Goal: Obtain resource: Download file/media

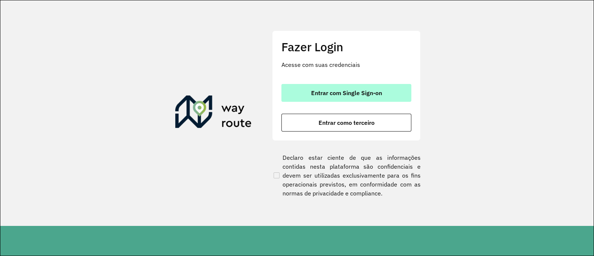
click at [365, 90] on span "Entrar com Single Sign-on" at bounding box center [346, 93] width 71 height 6
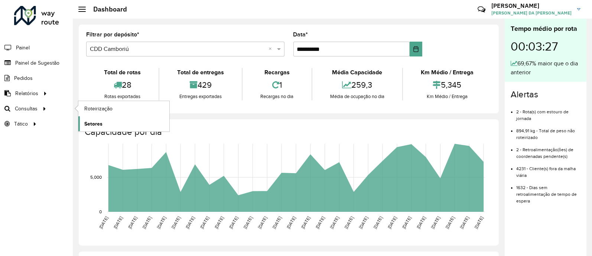
click at [120, 125] on link "Setores" at bounding box center [123, 123] width 91 height 15
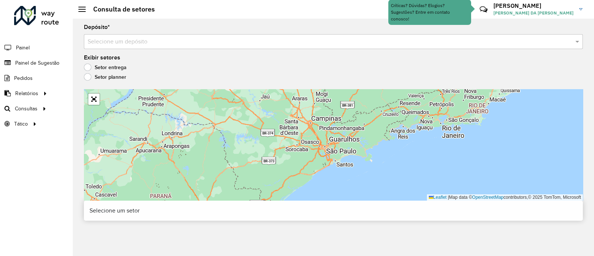
click at [168, 37] on input "text" at bounding box center [326, 41] width 477 height 9
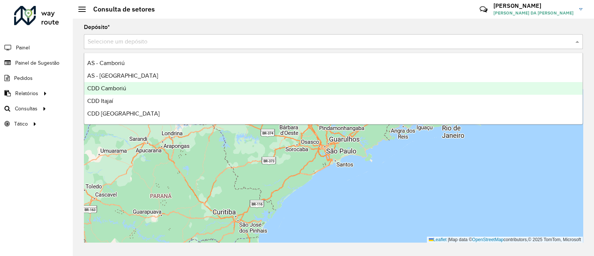
click at [140, 90] on div "CDD Camboriú" at bounding box center [333, 88] width 498 height 13
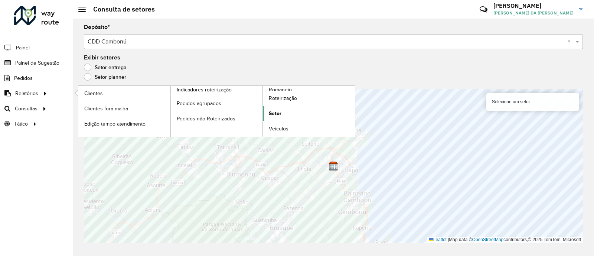
click at [283, 115] on link "Setor" at bounding box center [309, 113] width 92 height 15
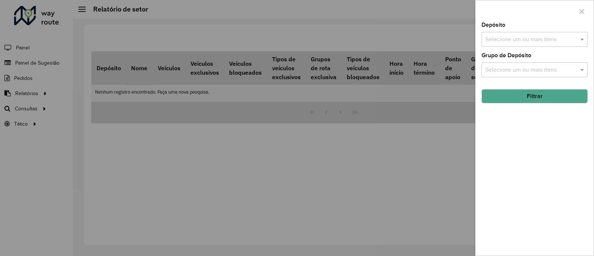
click at [502, 40] on input "text" at bounding box center [530, 39] width 95 height 9
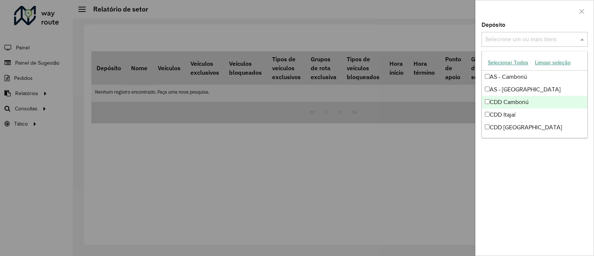
click at [519, 102] on div "CDD Camboriú" at bounding box center [534, 102] width 105 height 13
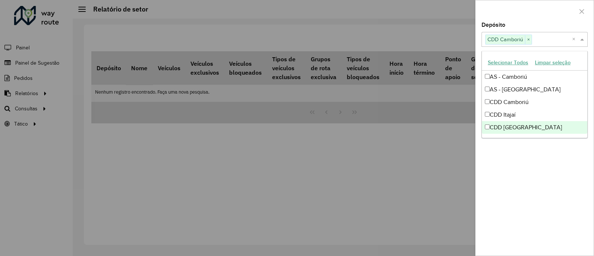
click at [527, 163] on div "Depósito Selecione um ou mais itens CDD Camboriú × × Grupo de Depósito Selecion…" at bounding box center [535, 138] width 118 height 233
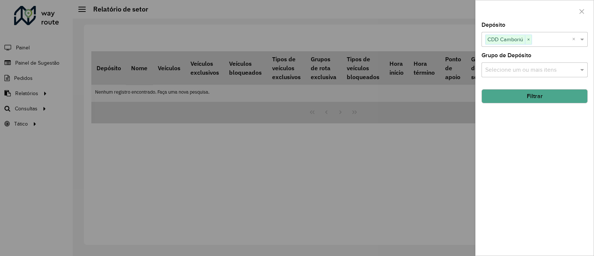
click at [537, 99] on button "Filtrar" at bounding box center [535, 96] width 106 height 14
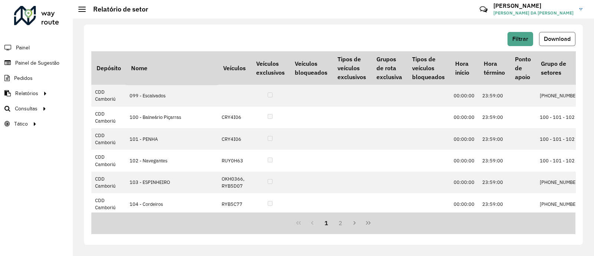
click at [555, 42] on button "Download" at bounding box center [557, 39] width 36 height 14
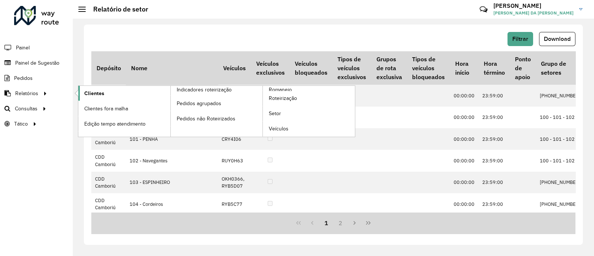
click at [91, 94] on span "Clientes" at bounding box center [94, 93] width 20 height 8
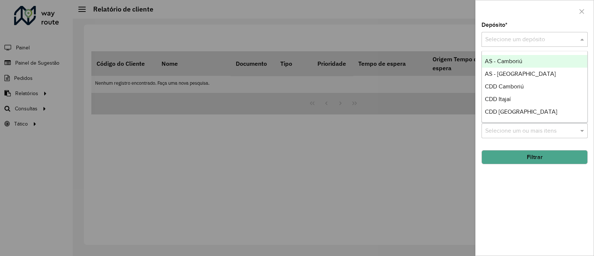
click at [523, 40] on input "text" at bounding box center [527, 39] width 84 height 9
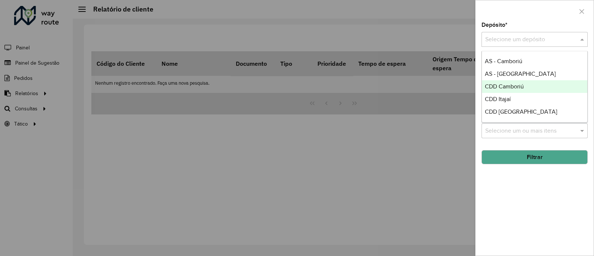
click at [523, 84] on span "CDD Camboriú" at bounding box center [504, 86] width 39 height 6
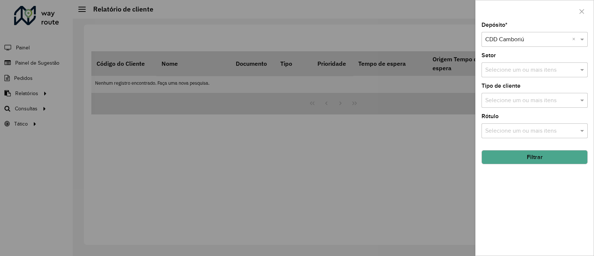
click at [549, 159] on button "Filtrar" at bounding box center [535, 157] width 106 height 14
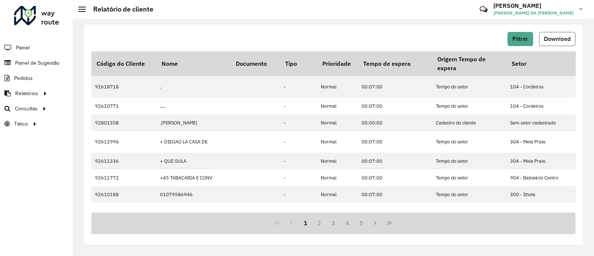
click at [559, 41] on span "Download" at bounding box center [557, 39] width 27 height 6
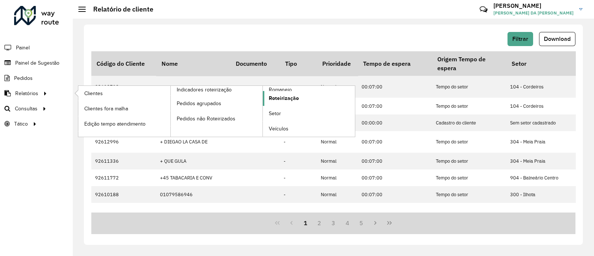
click at [289, 97] on span "Roteirização" at bounding box center [284, 98] width 30 height 8
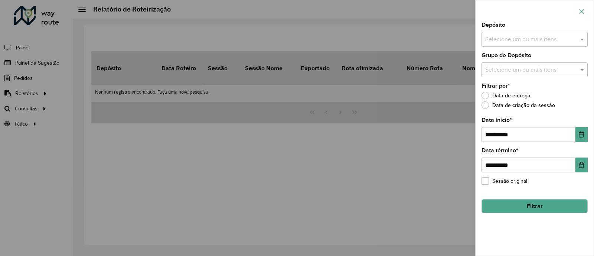
click at [580, 12] on icon "button" at bounding box center [582, 12] width 6 height 6
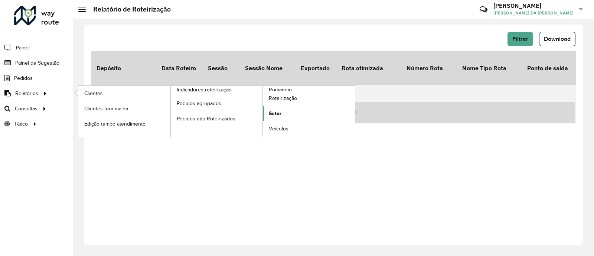
click at [282, 114] on link "Setor" at bounding box center [309, 113] width 92 height 15
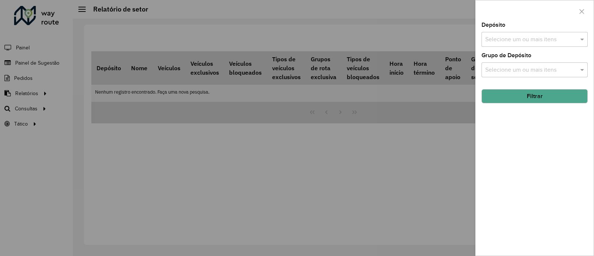
click at [512, 43] on input "text" at bounding box center [530, 39] width 95 height 9
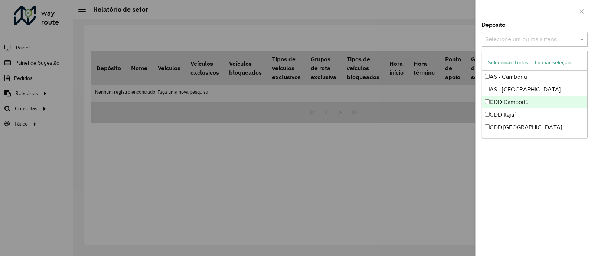
click at [524, 104] on div "CDD Camboriú" at bounding box center [534, 102] width 105 height 13
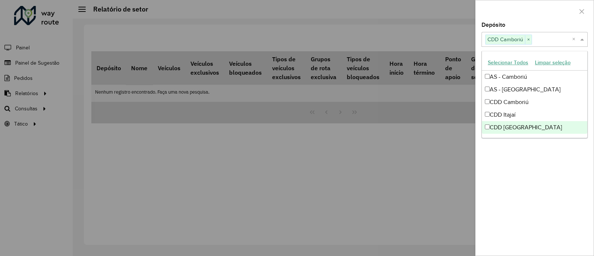
drag, startPoint x: 538, startPoint y: 153, endPoint x: 539, endPoint y: 141, distance: 11.5
click at [538, 153] on div "Depósito Selecione um ou mais itens CDD Camboriú × × Grupo de Depósito Selecion…" at bounding box center [535, 138] width 118 height 233
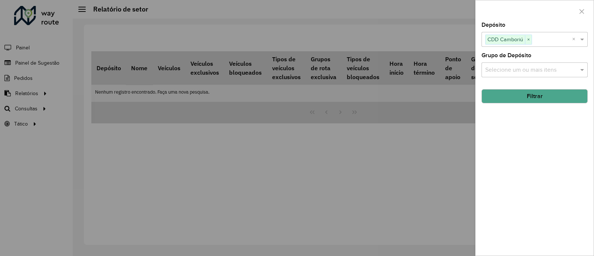
click at [535, 101] on button "Filtrar" at bounding box center [535, 96] width 106 height 14
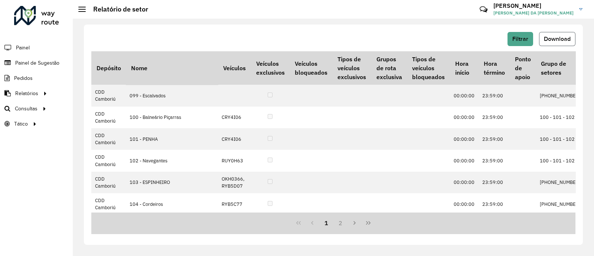
click at [552, 41] on span "Download" at bounding box center [557, 39] width 27 height 6
